Goal: Information Seeking & Learning: Learn about a topic

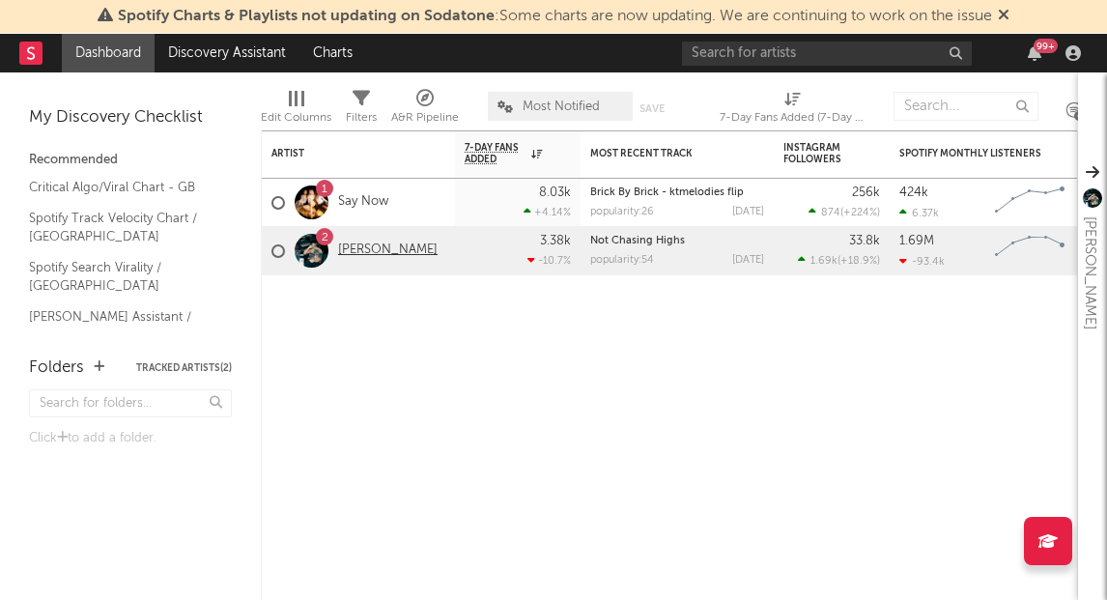
click at [356, 252] on link "[PERSON_NAME]" at bounding box center [388, 250] width 100 height 16
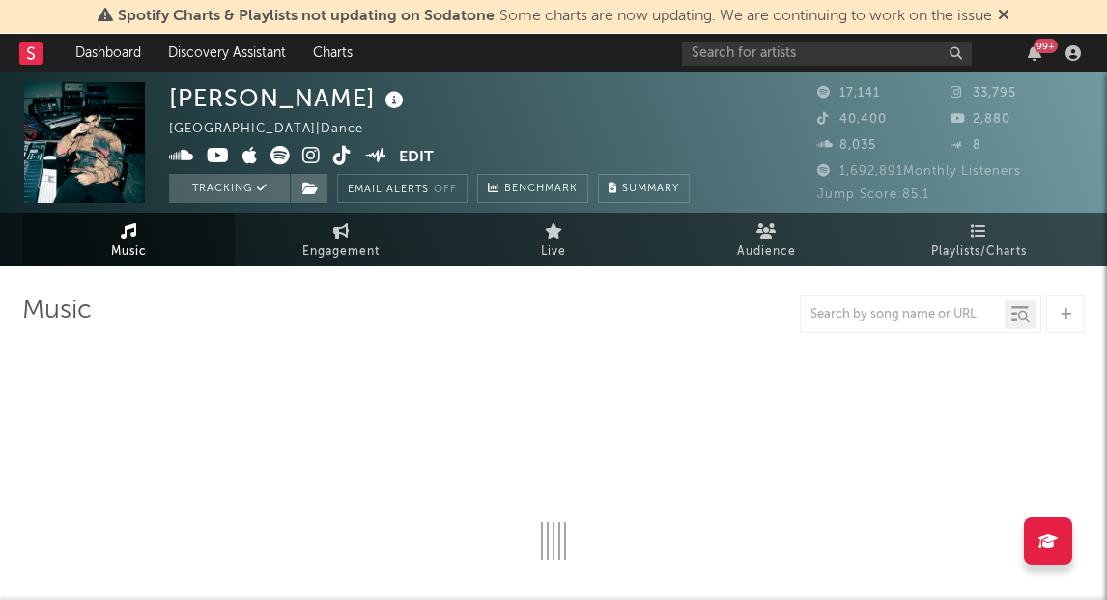
select select "6m"
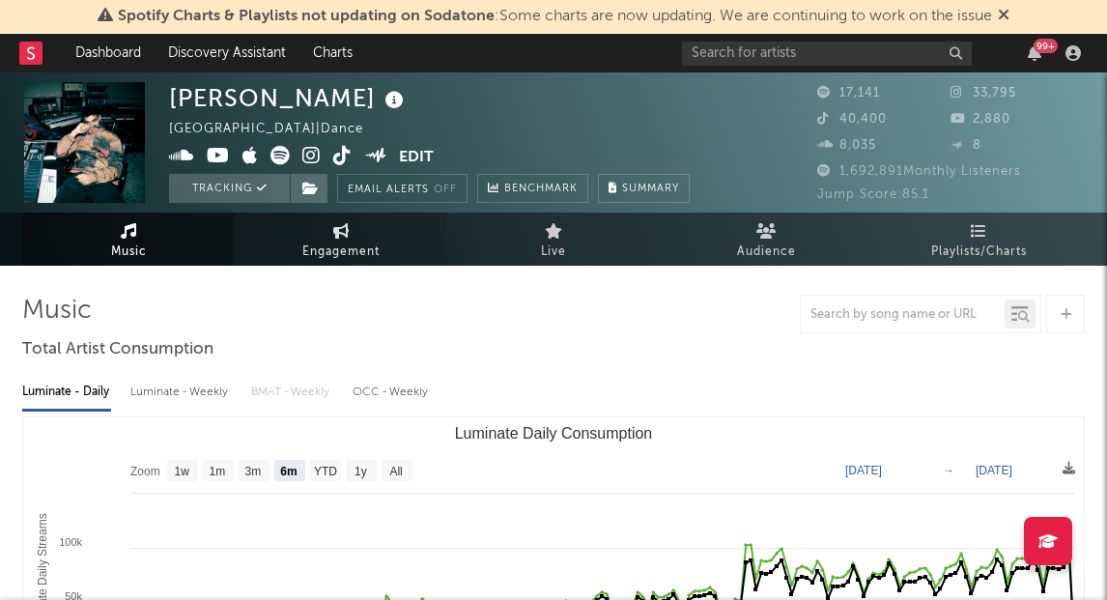
click at [309, 245] on span "Engagement" at bounding box center [340, 252] width 77 height 23
select select "1w"
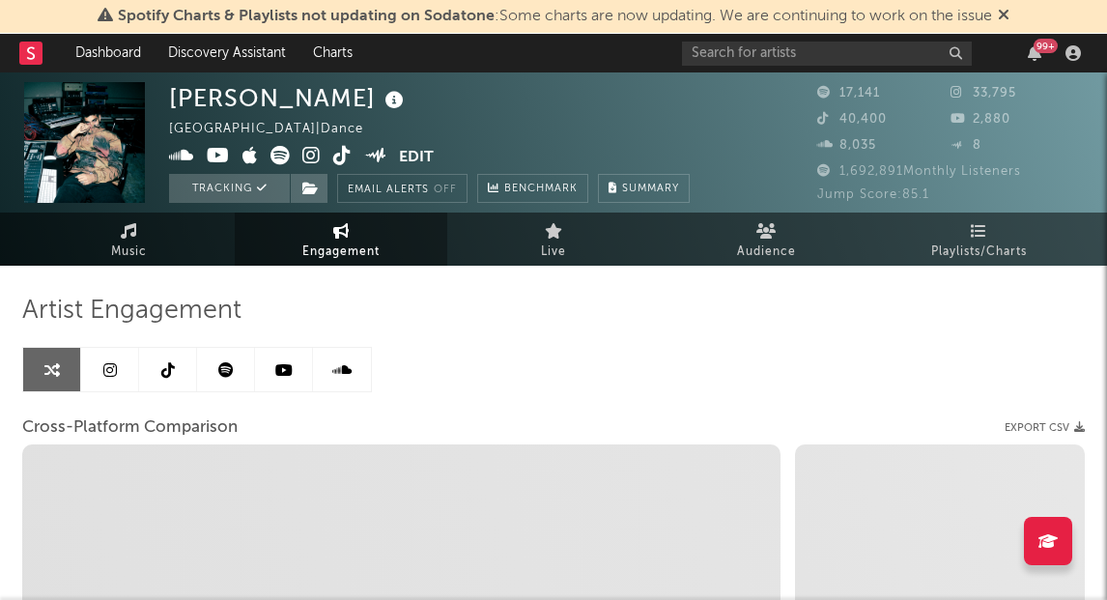
click at [118, 371] on link at bounding box center [110, 369] width 58 height 43
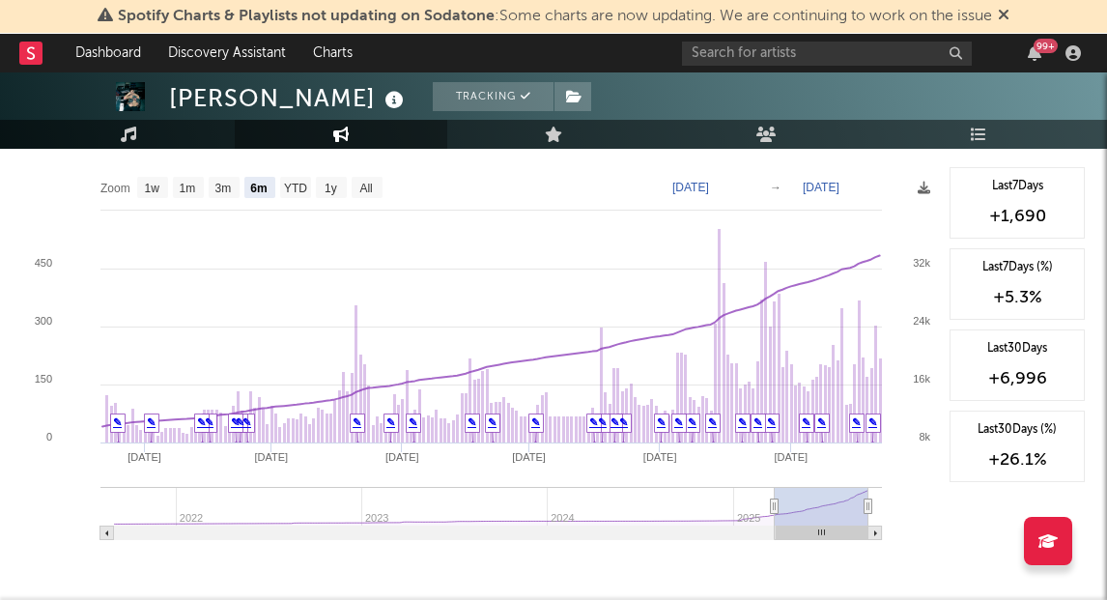
scroll to position [2196, 0]
click at [153, 180] on text "1w" at bounding box center [152, 187] width 15 height 14
select select "1w"
type input "[DATE]"
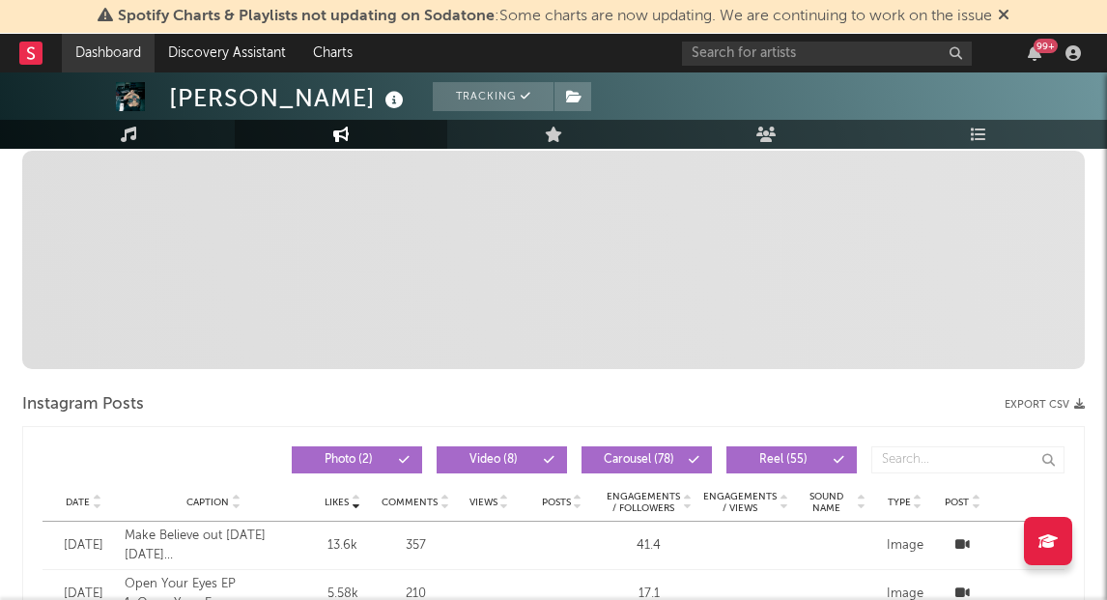
scroll to position [0, 0]
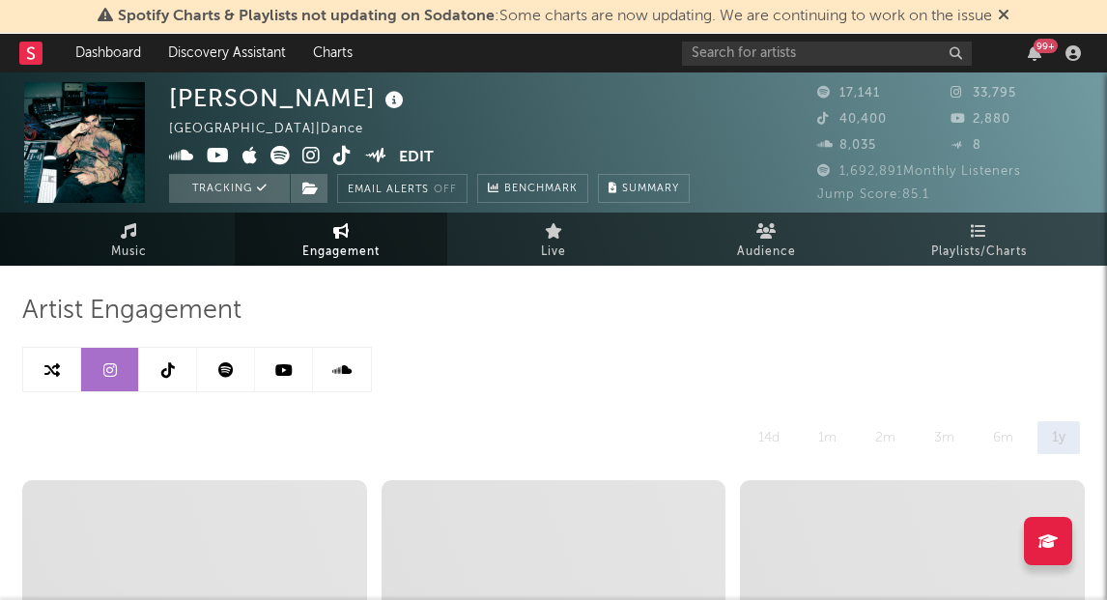
click at [177, 362] on link at bounding box center [168, 369] width 58 height 43
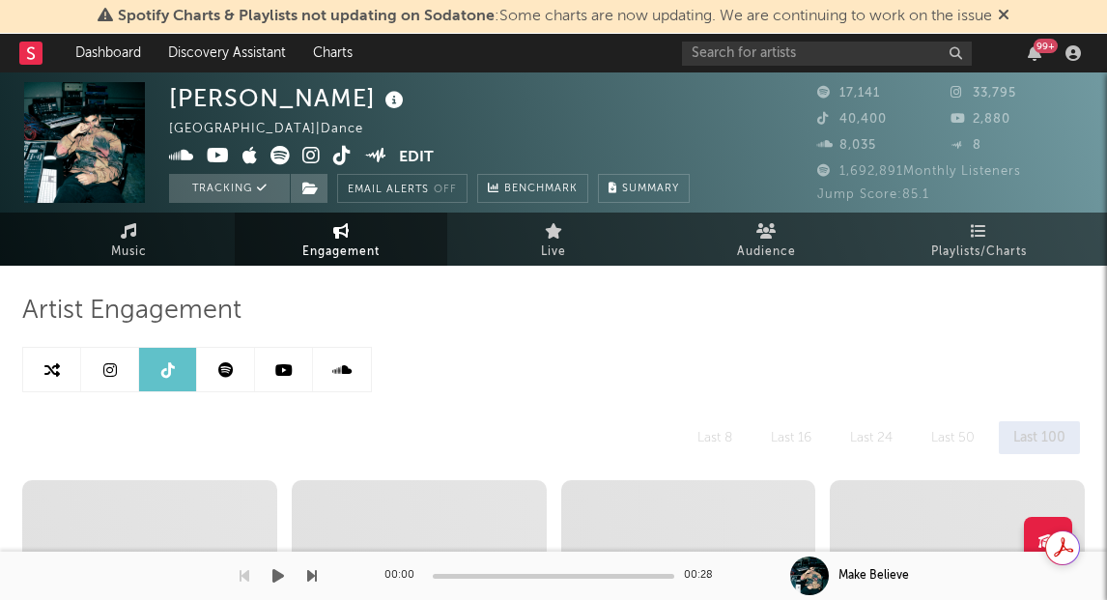
select select "6m"
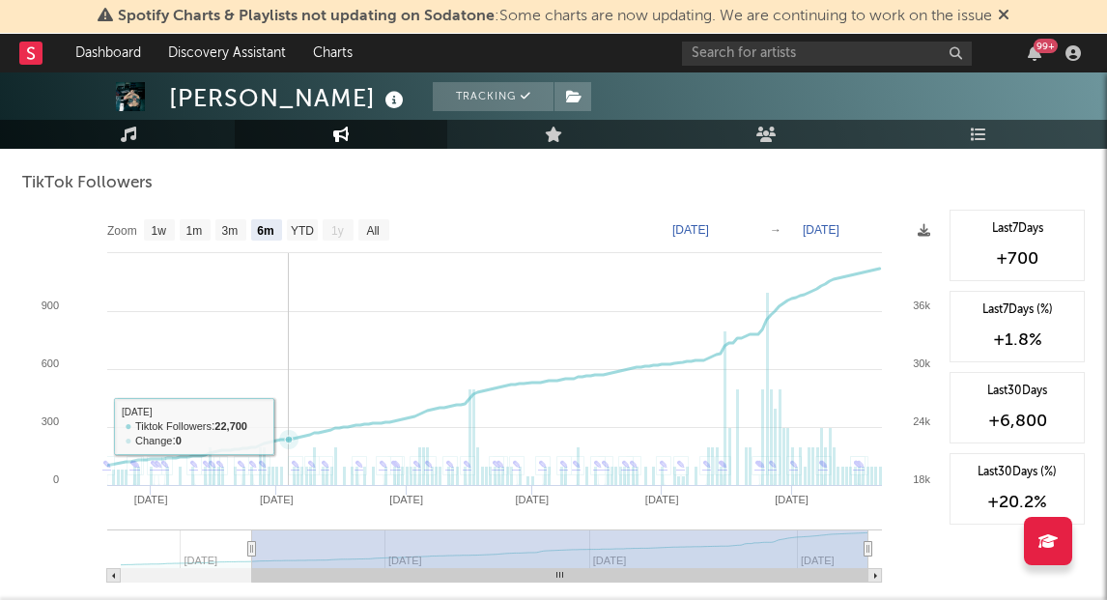
scroll to position [1837, 0]
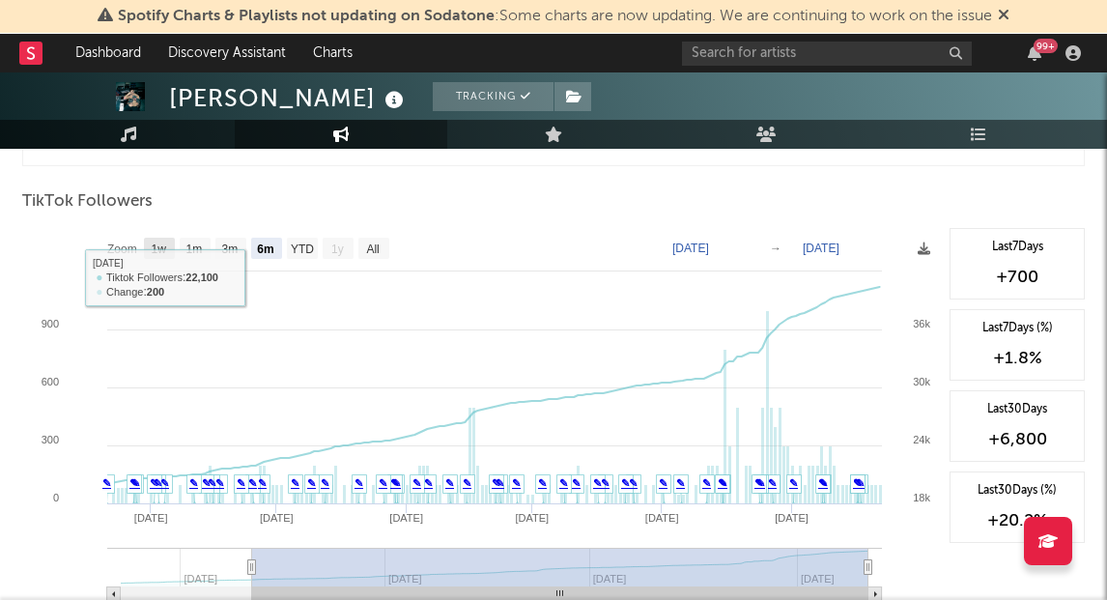
click at [146, 245] on rect at bounding box center [159, 248] width 31 height 21
select select "1w"
type input "[DATE]"
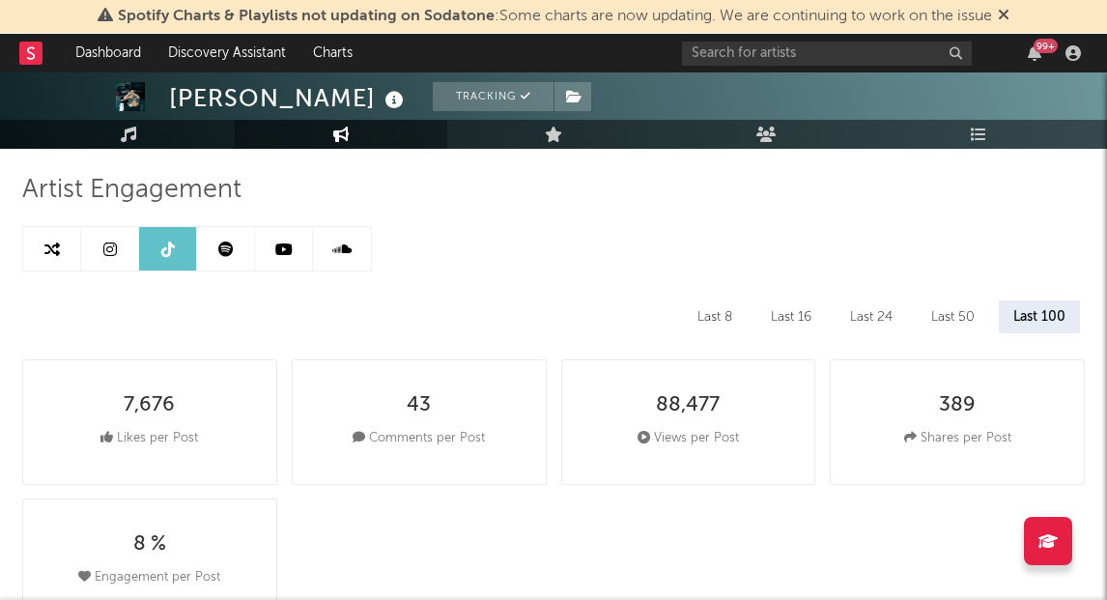
scroll to position [0, 0]
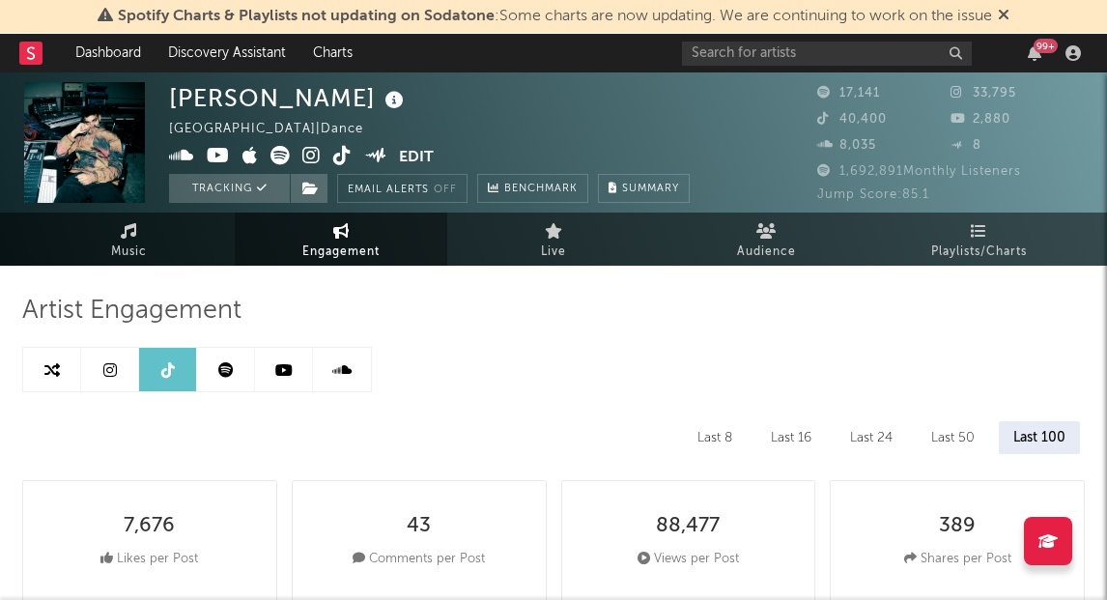
click at [284, 365] on icon at bounding box center [283, 369] width 17 height 15
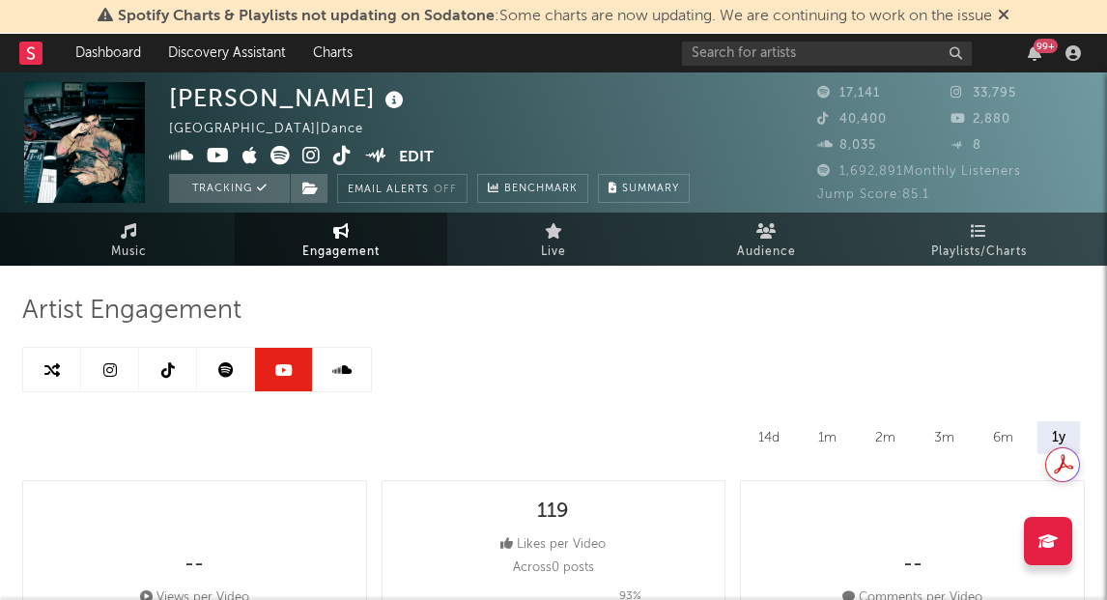
select select "6m"
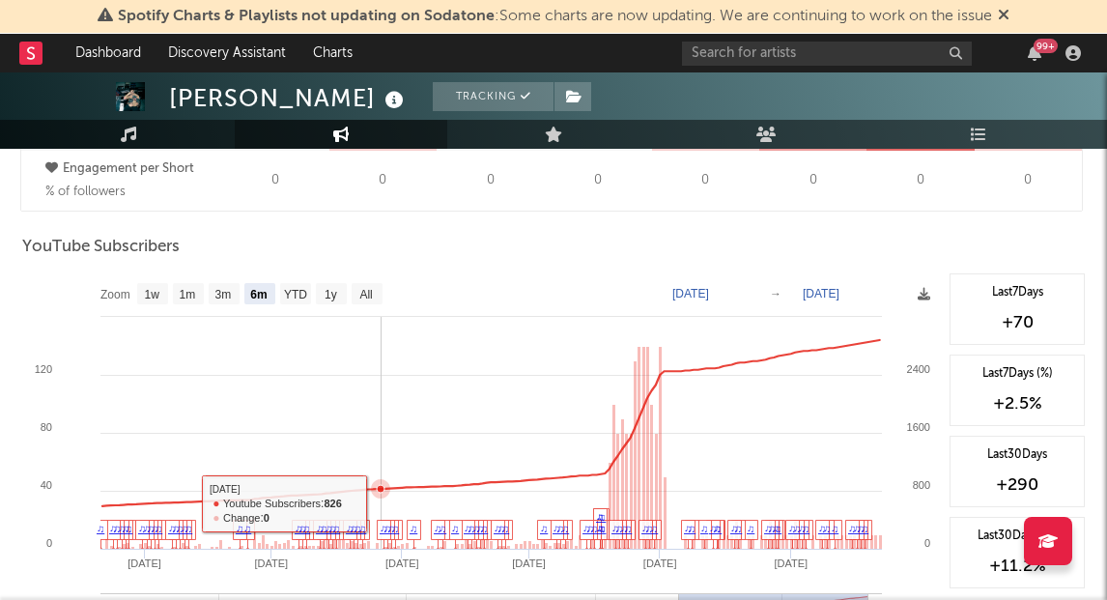
scroll to position [1509, 0]
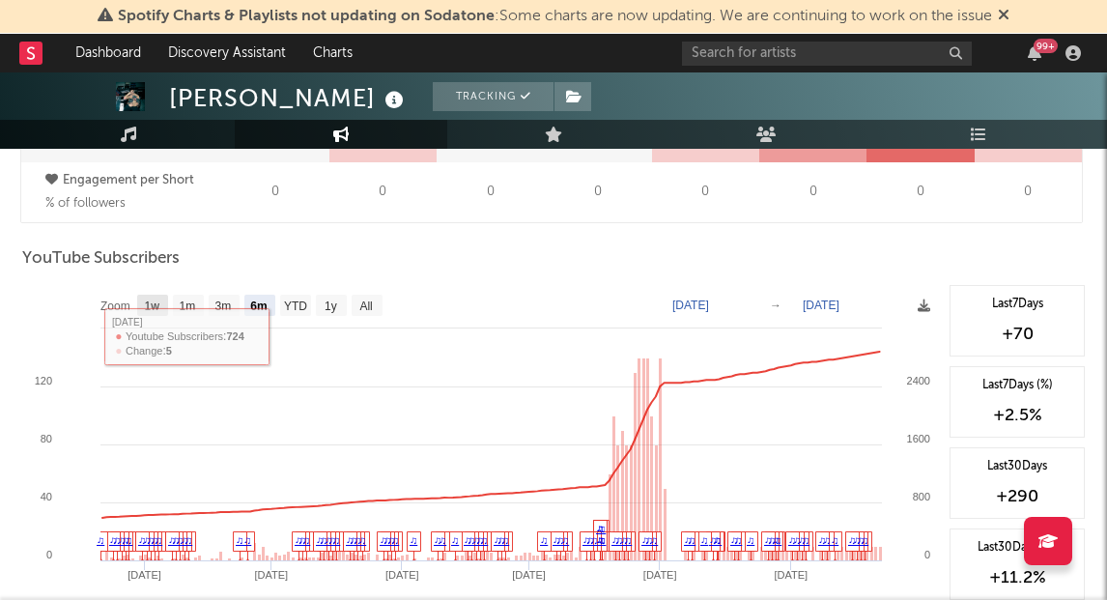
click at [145, 299] on text "1w" at bounding box center [152, 306] width 15 height 14
select select "1w"
type input "[DATE]"
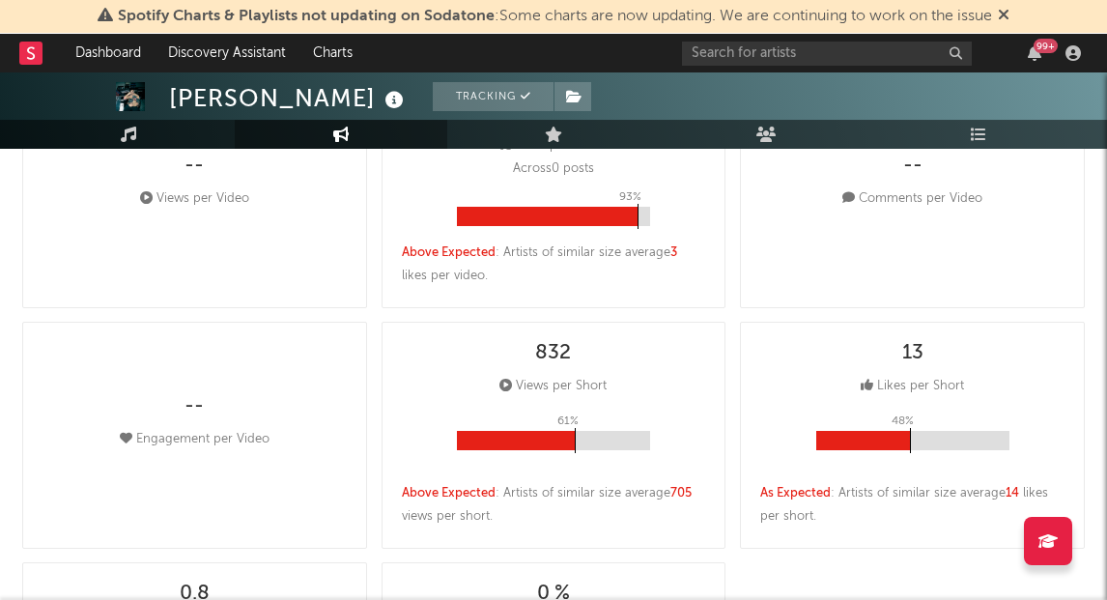
scroll to position [0, 0]
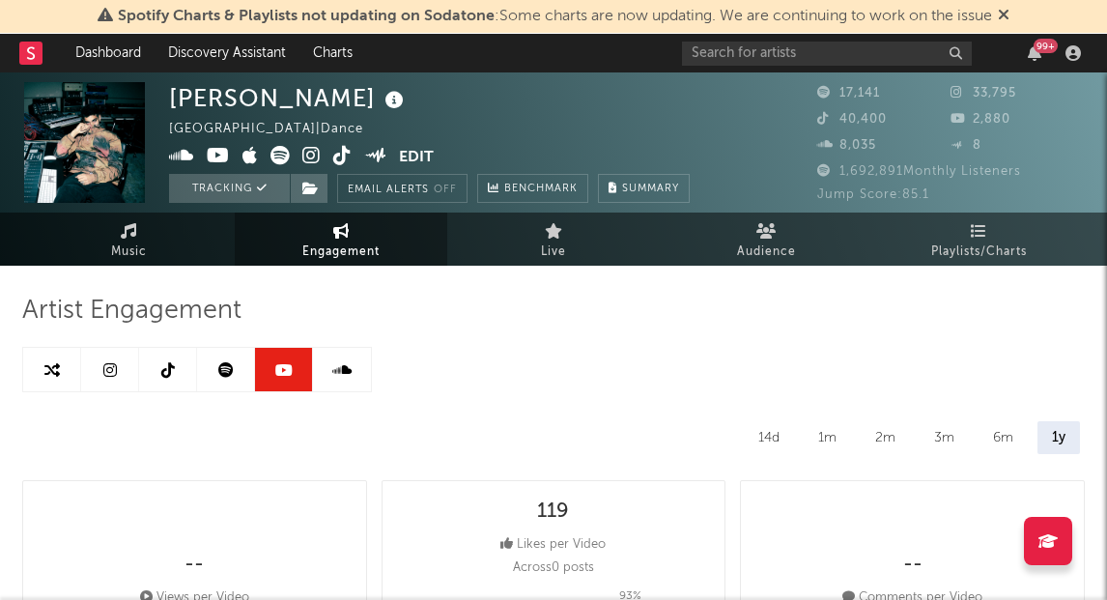
click at [232, 371] on icon at bounding box center [225, 369] width 15 height 15
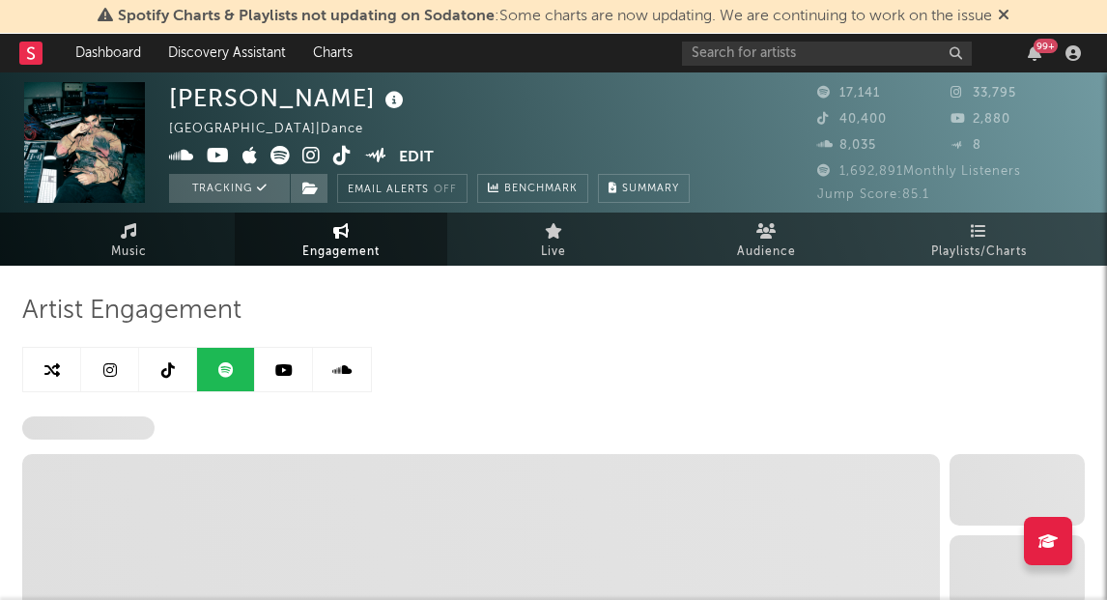
select select "6m"
select select "1w"
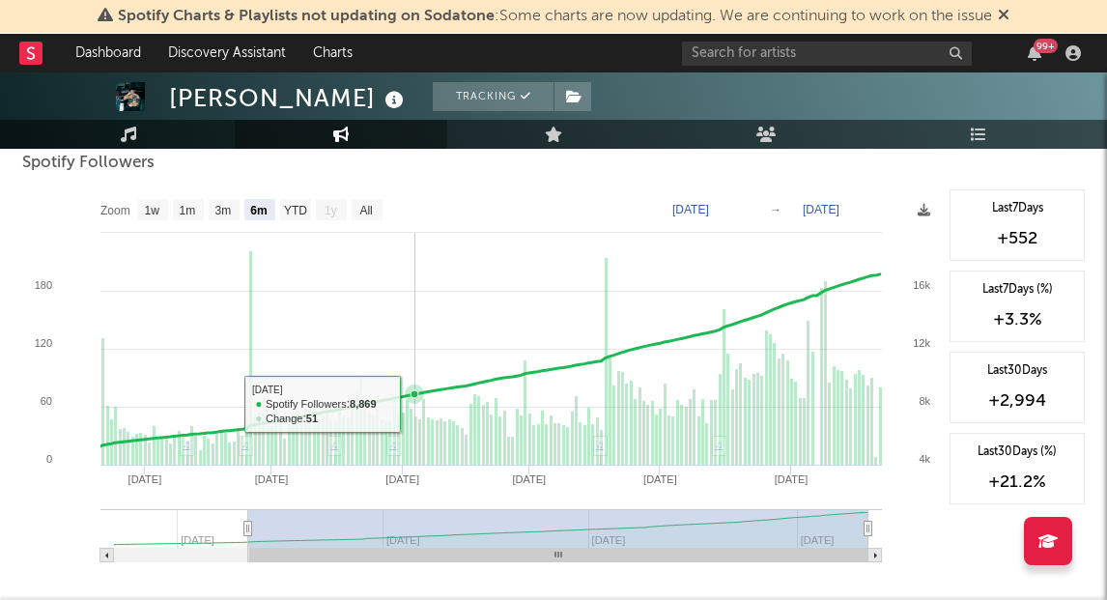
scroll to position [246, 0]
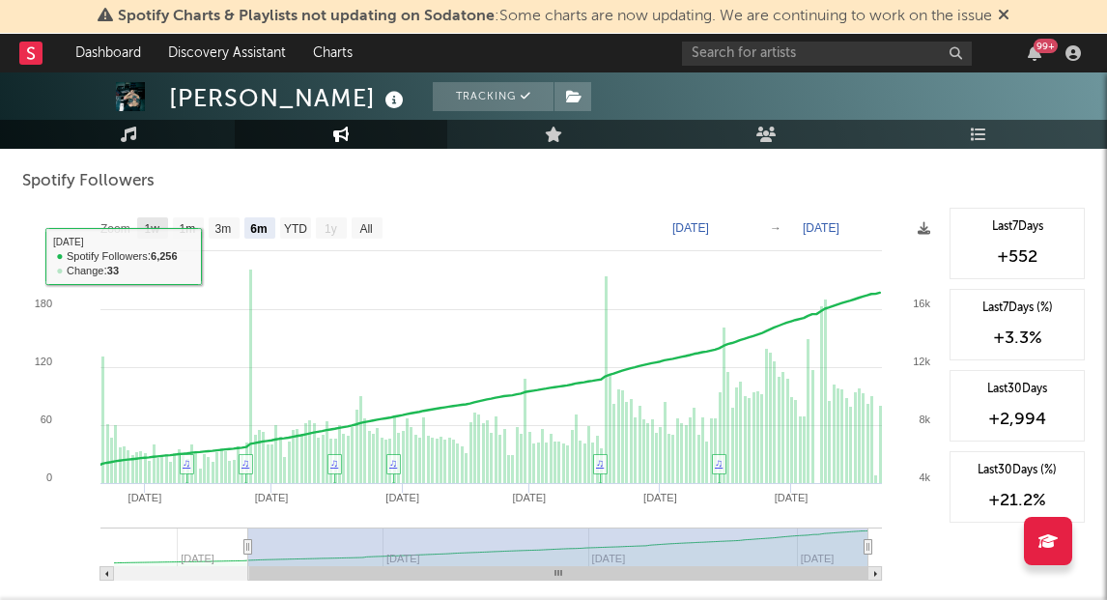
click at [156, 222] on text "1w" at bounding box center [152, 229] width 15 height 14
select select "1w"
type input "[DATE]"
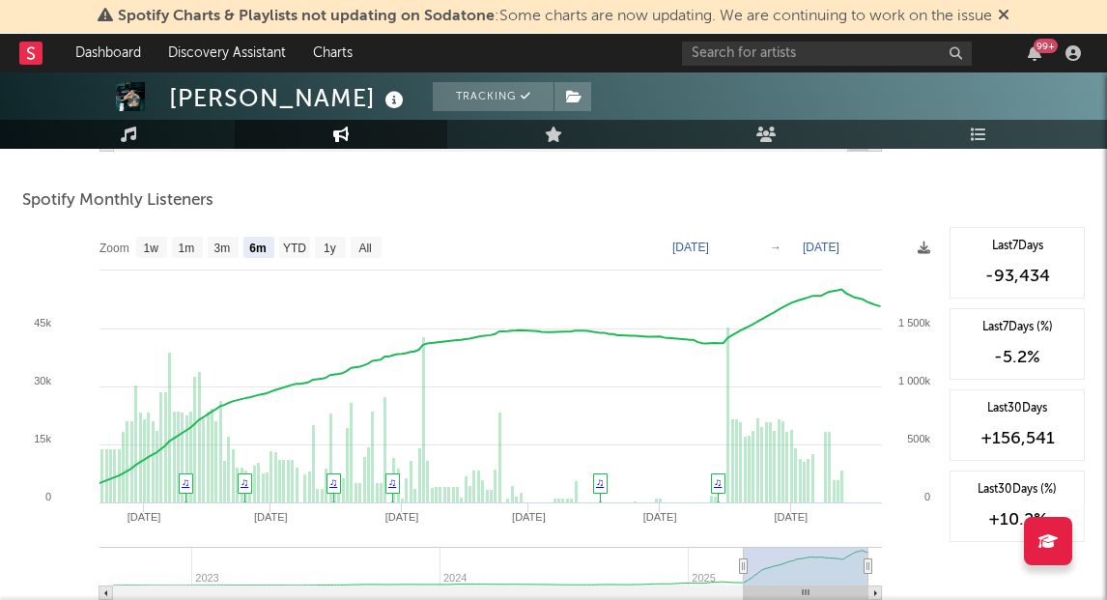
scroll to position [651, 0]
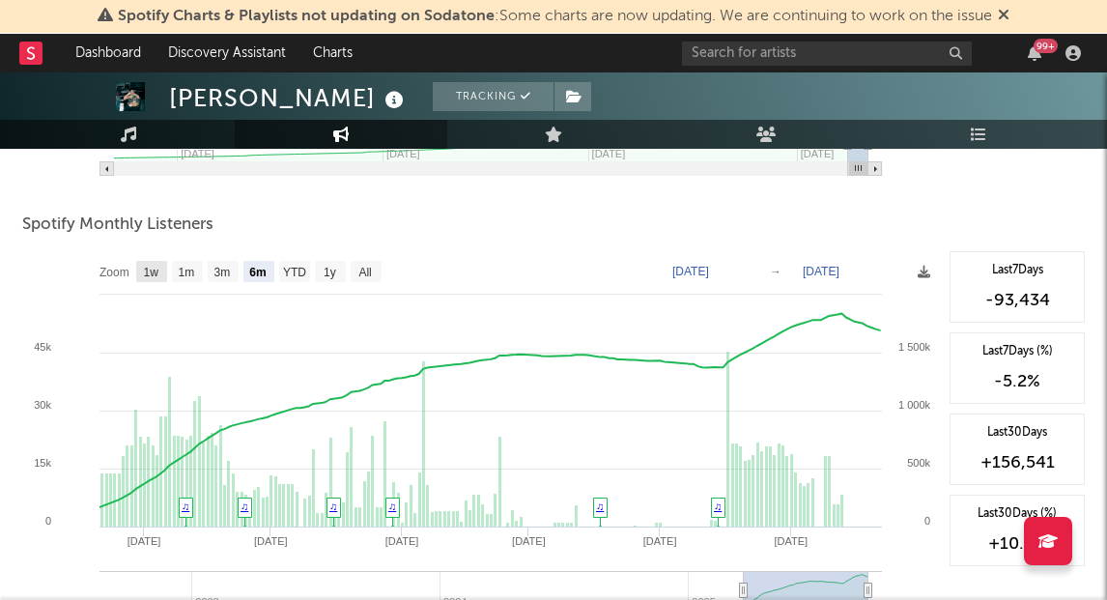
click at [156, 271] on text "1w" at bounding box center [151, 273] width 15 height 14
select select "1w"
type input "[DATE]"
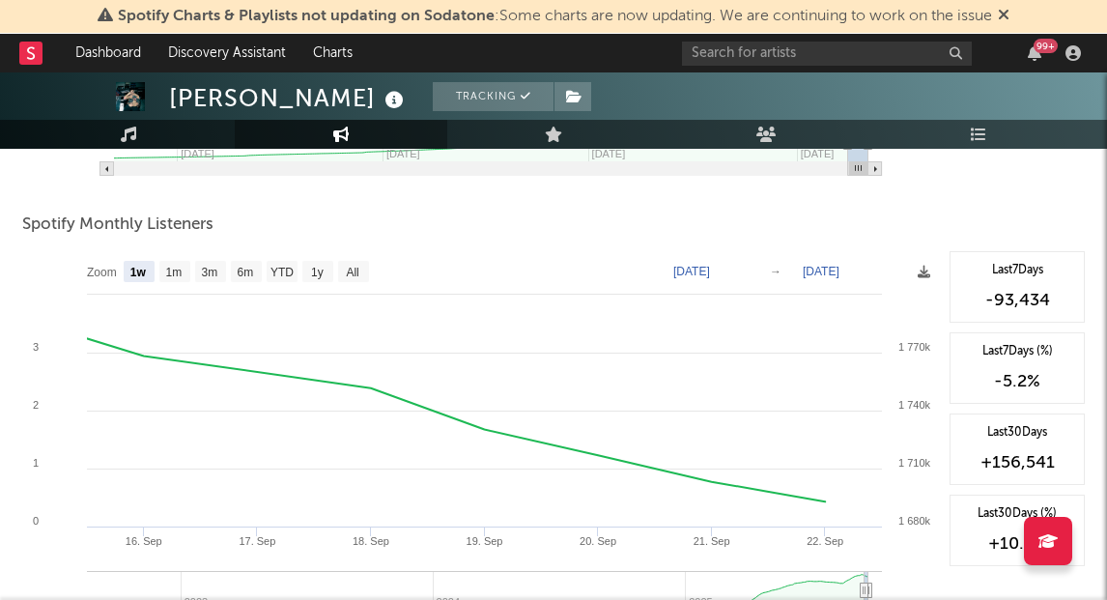
scroll to position [0, 0]
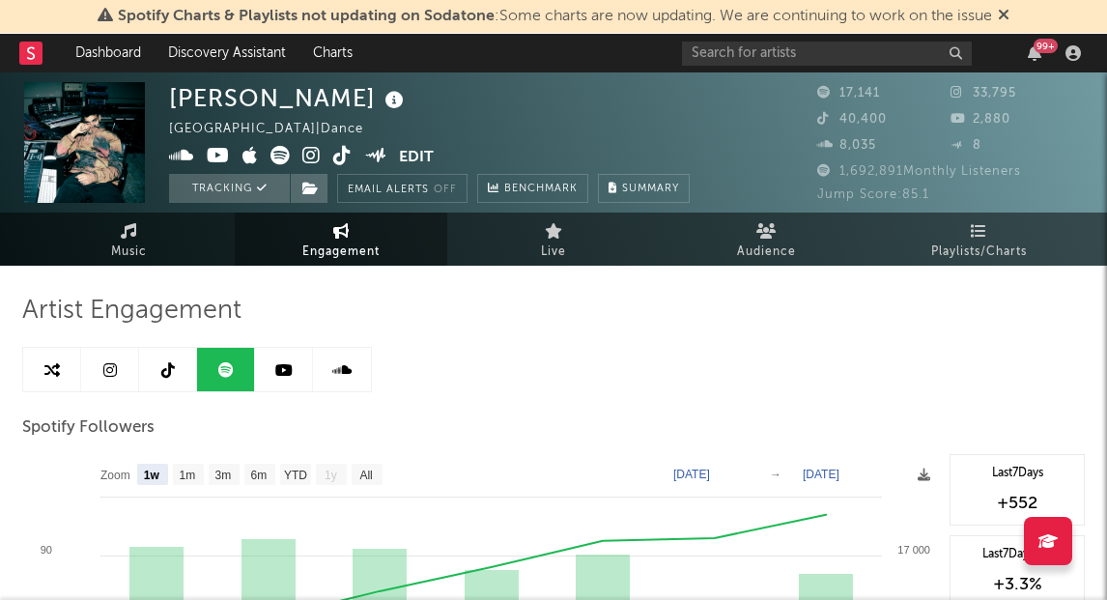
click at [339, 372] on icon at bounding box center [341, 369] width 19 height 15
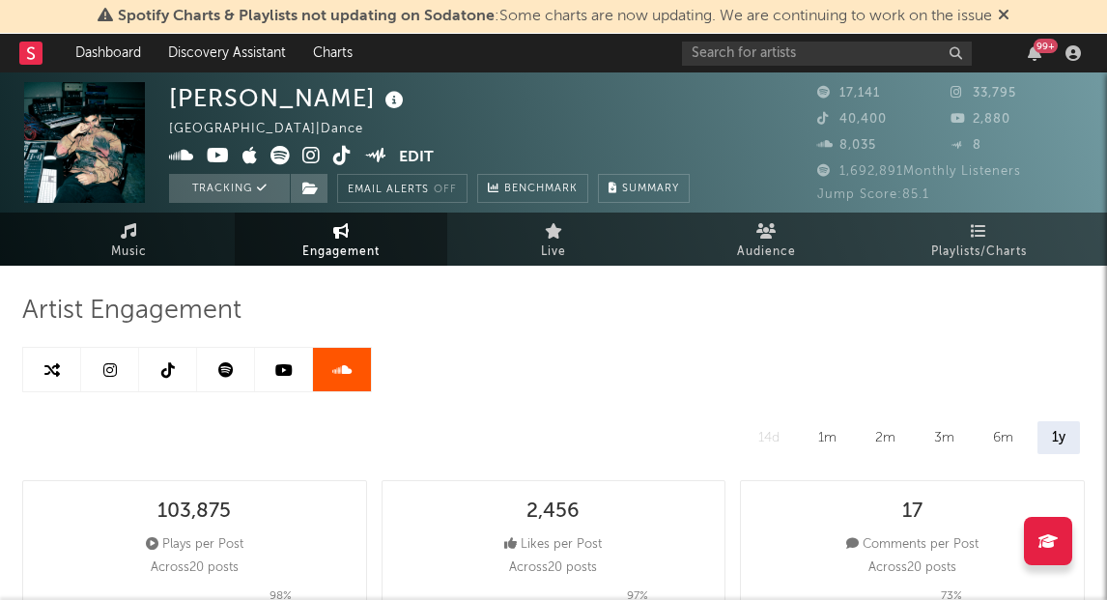
select select "6m"
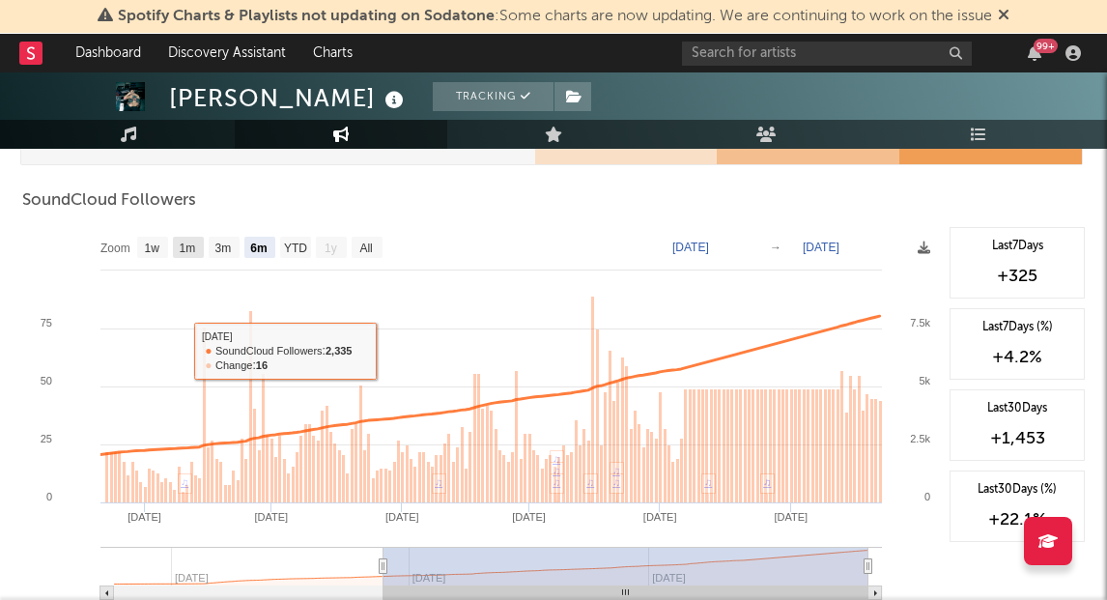
scroll to position [1122, 0]
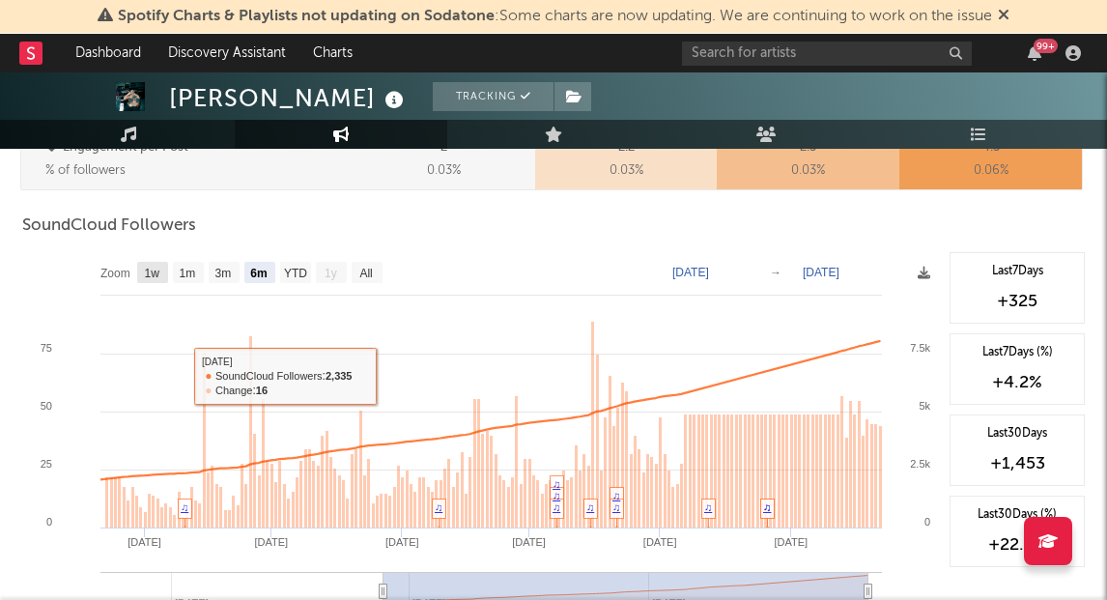
click at [158, 271] on text "1w" at bounding box center [152, 274] width 15 height 14
select select "1w"
type input "[DATE]"
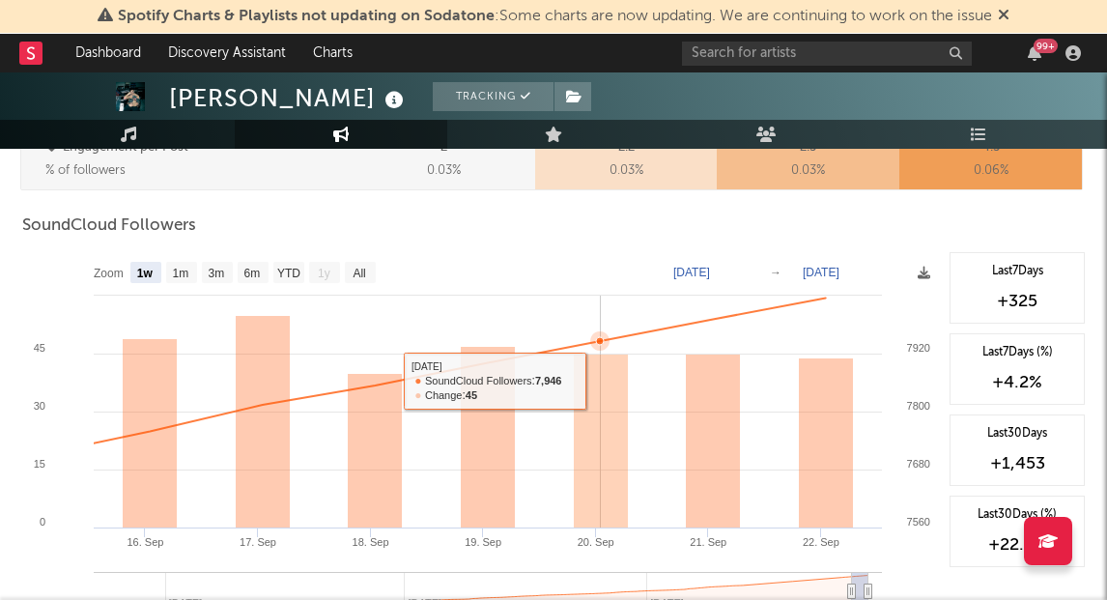
scroll to position [1117, 0]
